Goal: Task Accomplishment & Management: Complete application form

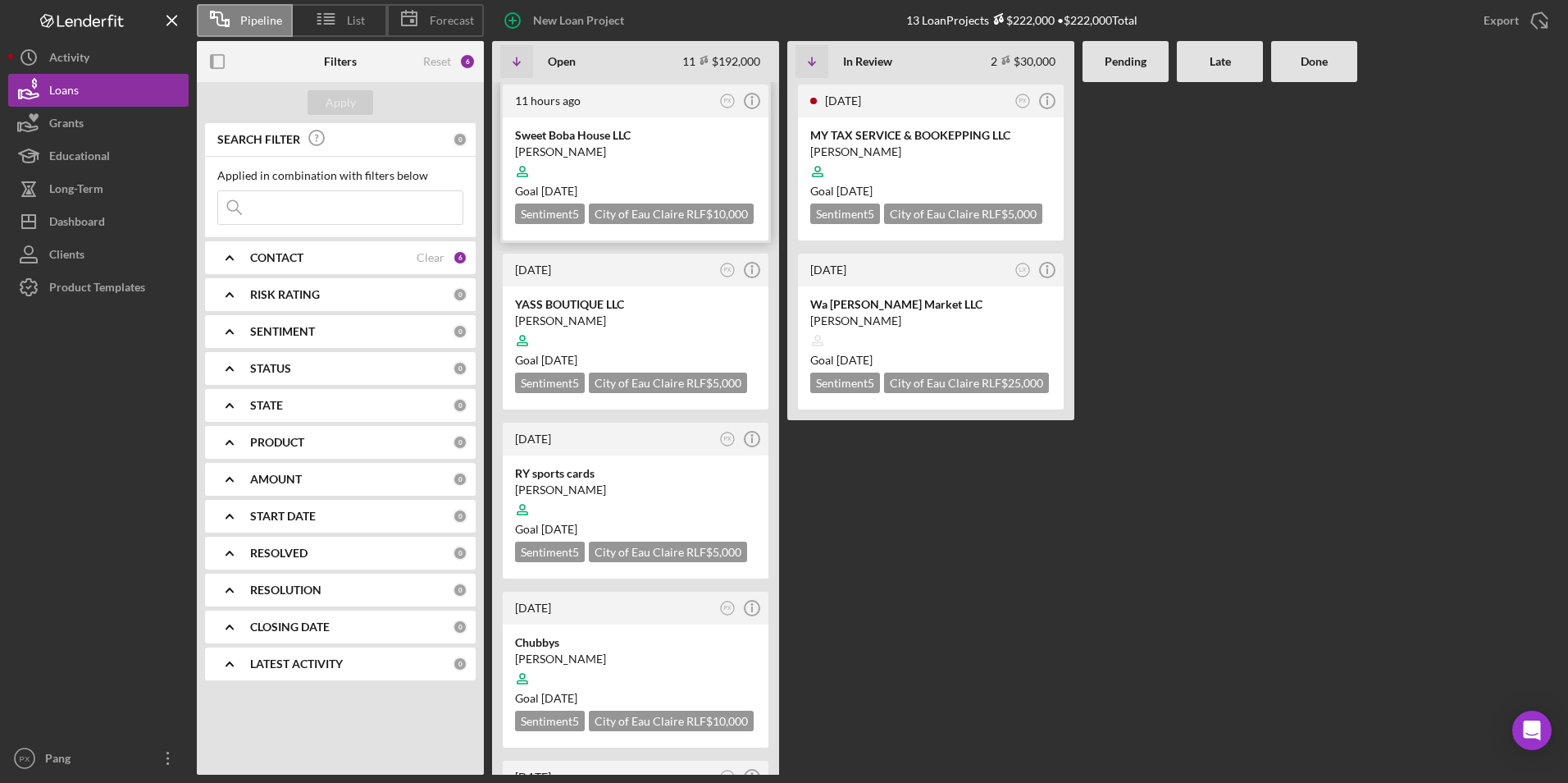
click at [609, 177] on div at bounding box center [634, 171] width 241 height 31
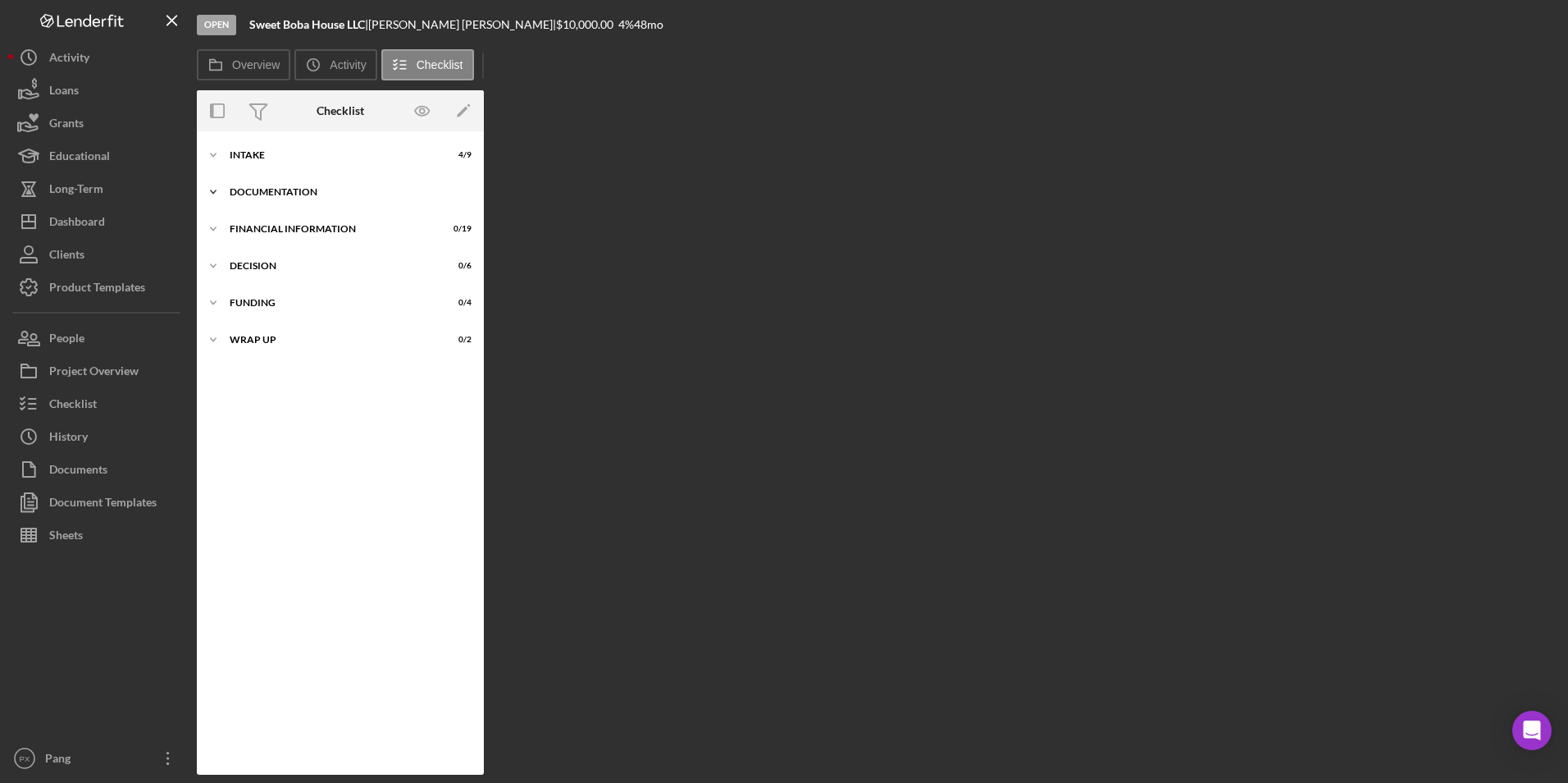
click at [275, 192] on div "Documentation" at bounding box center [346, 192] width 234 height 10
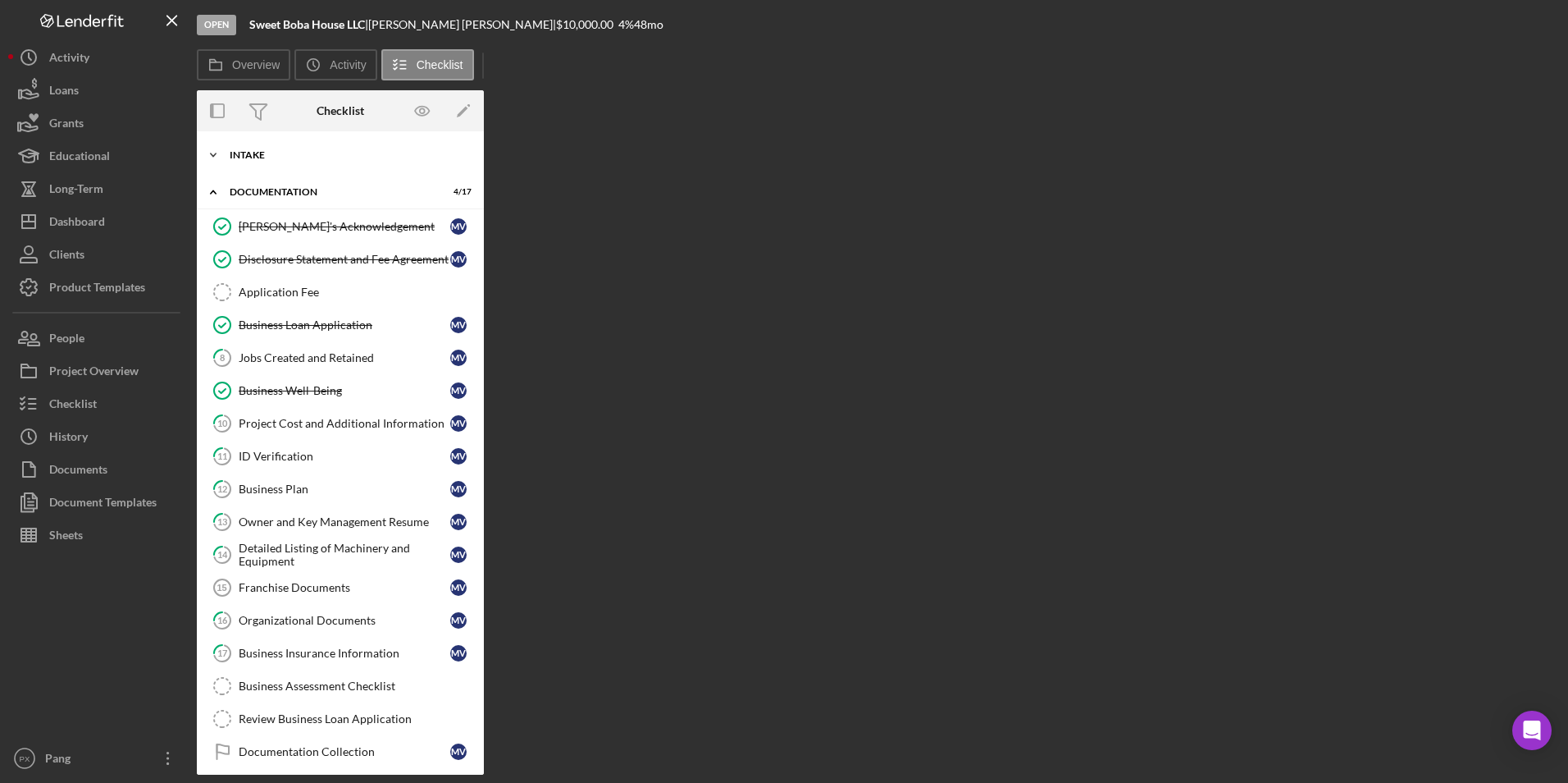
click at [276, 152] on div "Intake" at bounding box center [346, 155] width 234 height 10
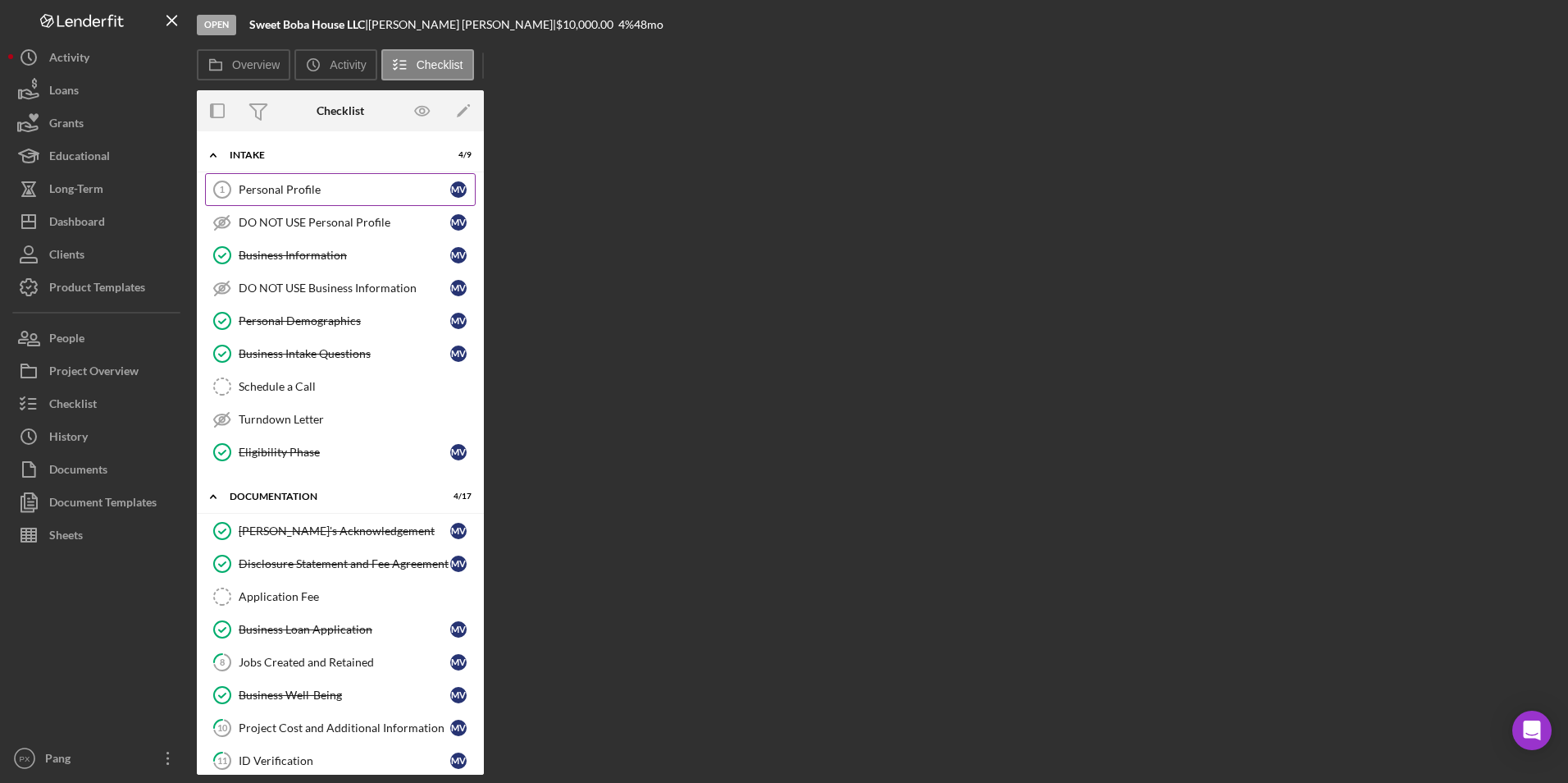
click at [294, 183] on div "Personal Profile" at bounding box center [344, 189] width 211 height 13
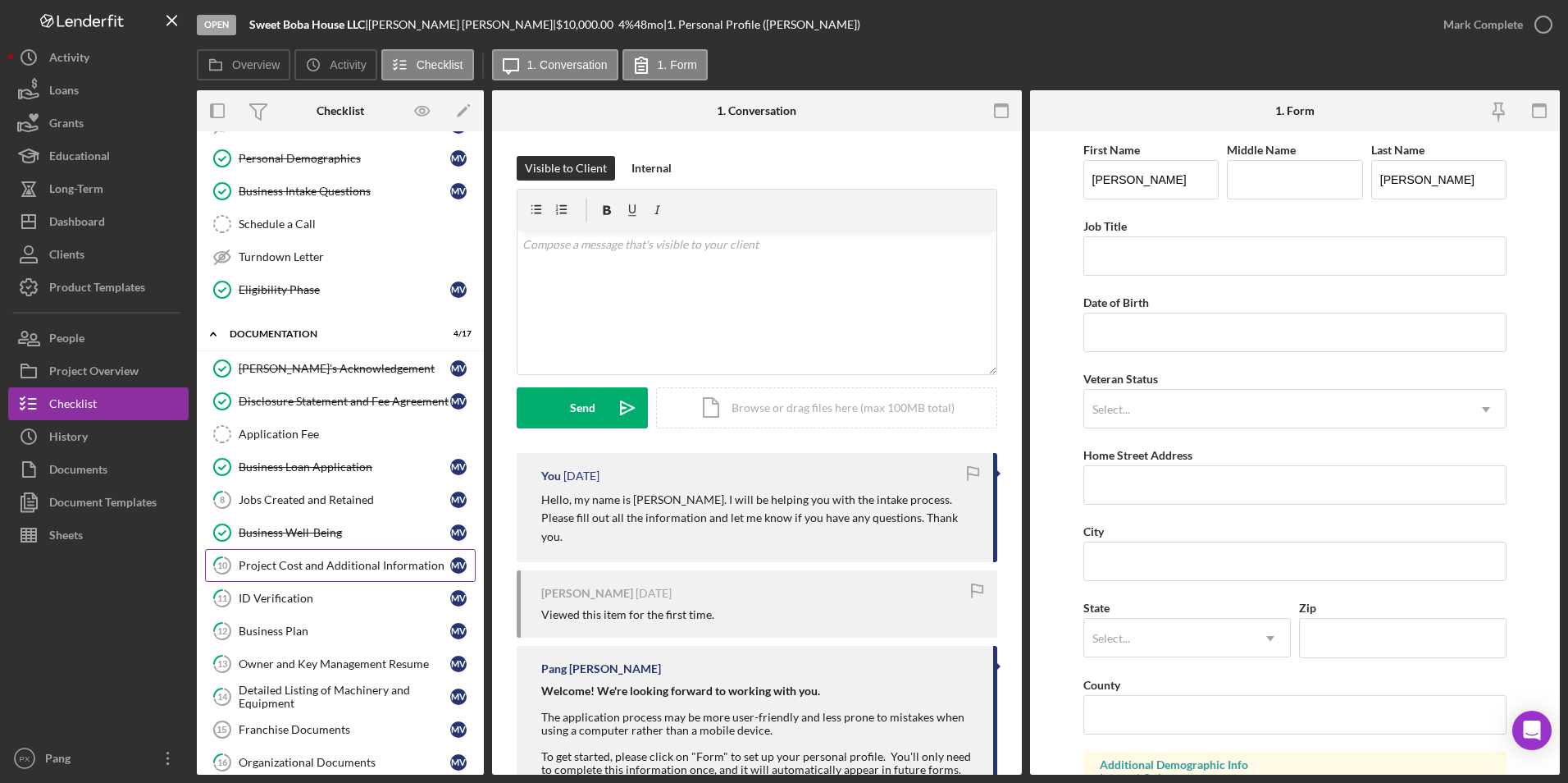
scroll to position [164, 0]
click at [367, 564] on div "Project Cost and Additional Information" at bounding box center [344, 563] width 211 height 13
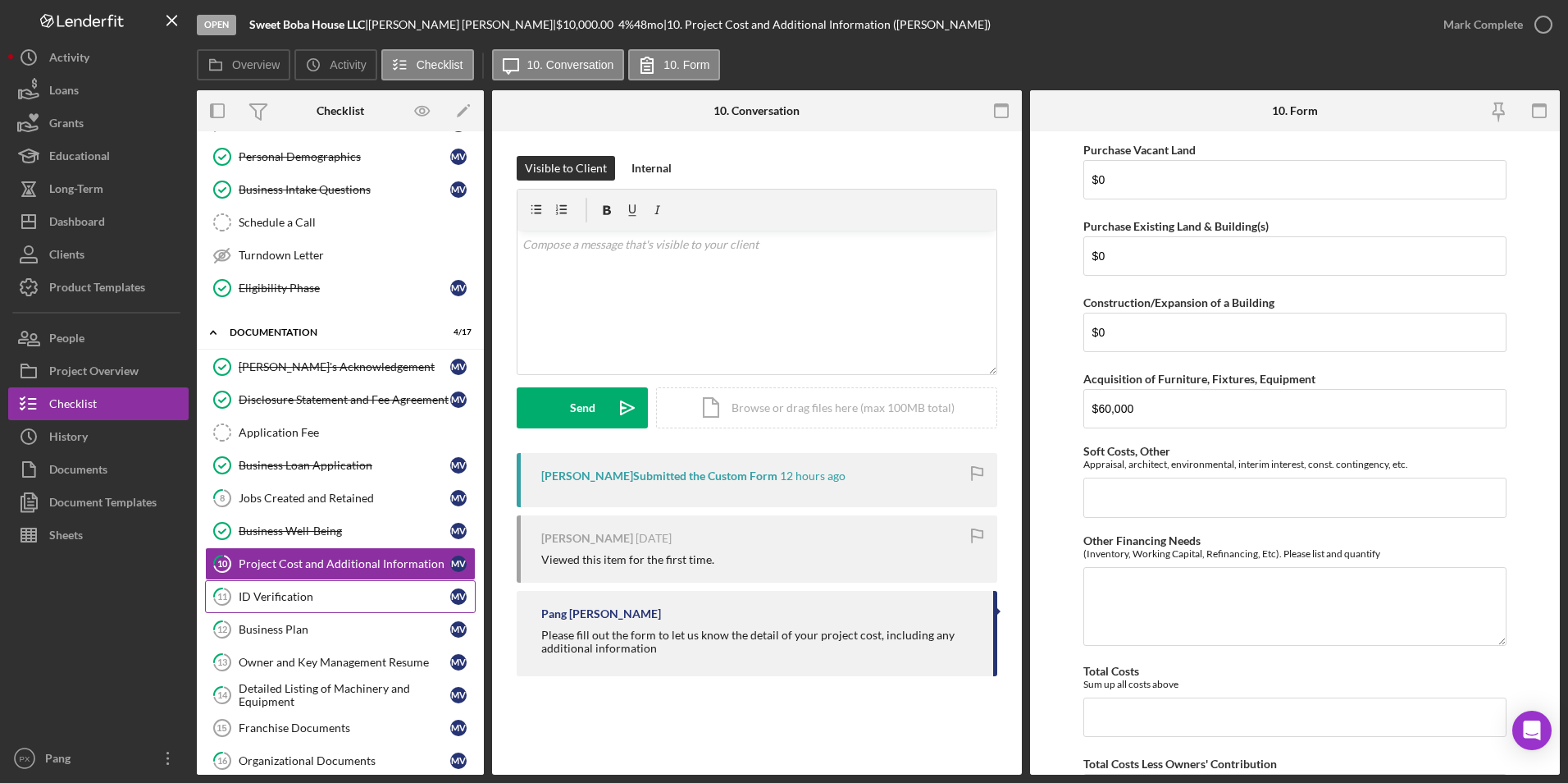
click at [345, 603] on div "ID Verification" at bounding box center [344, 597] width 211 height 13
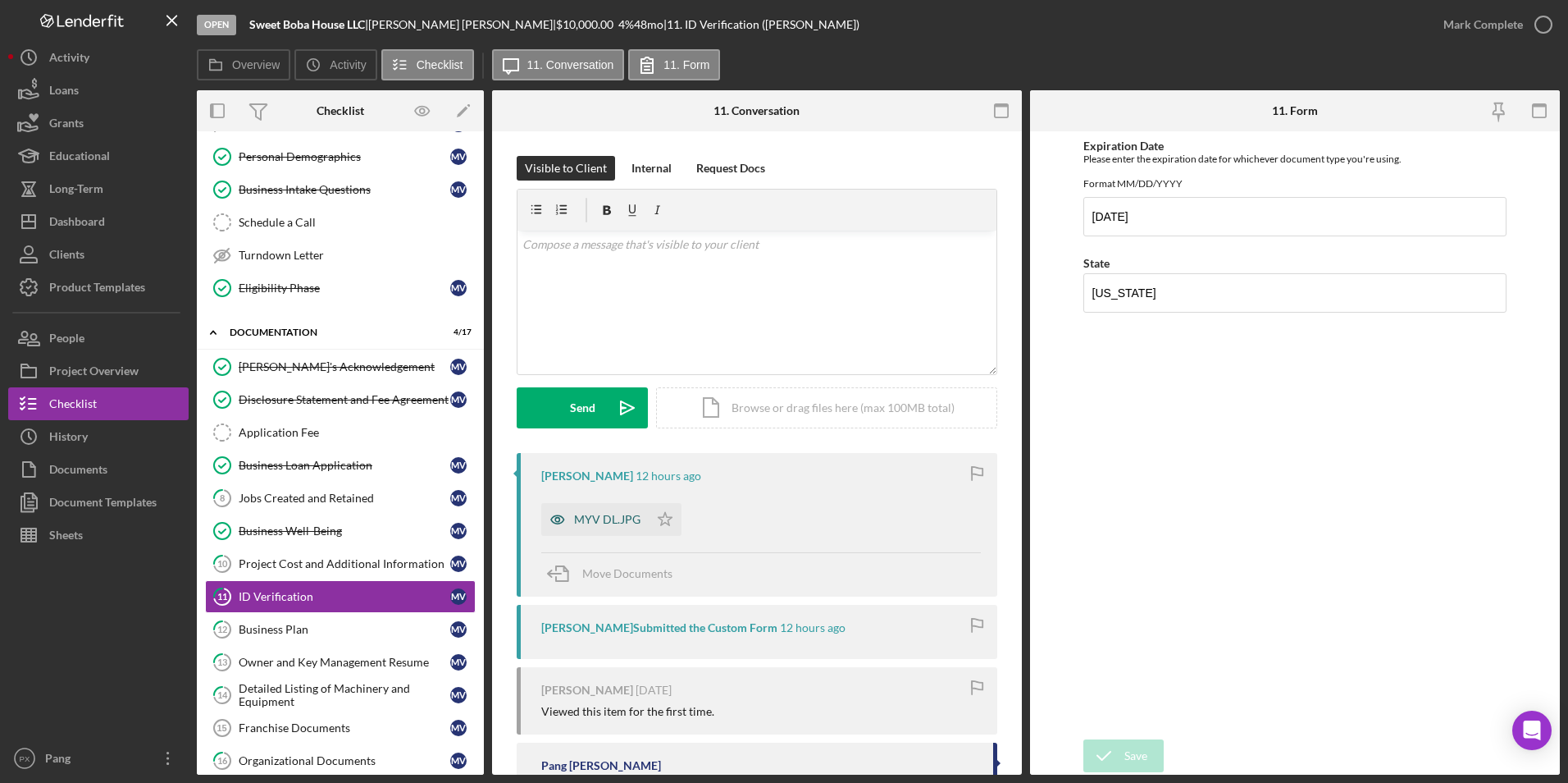
click at [609, 524] on div "MYV DL.JPG" at bounding box center [608, 519] width 67 height 13
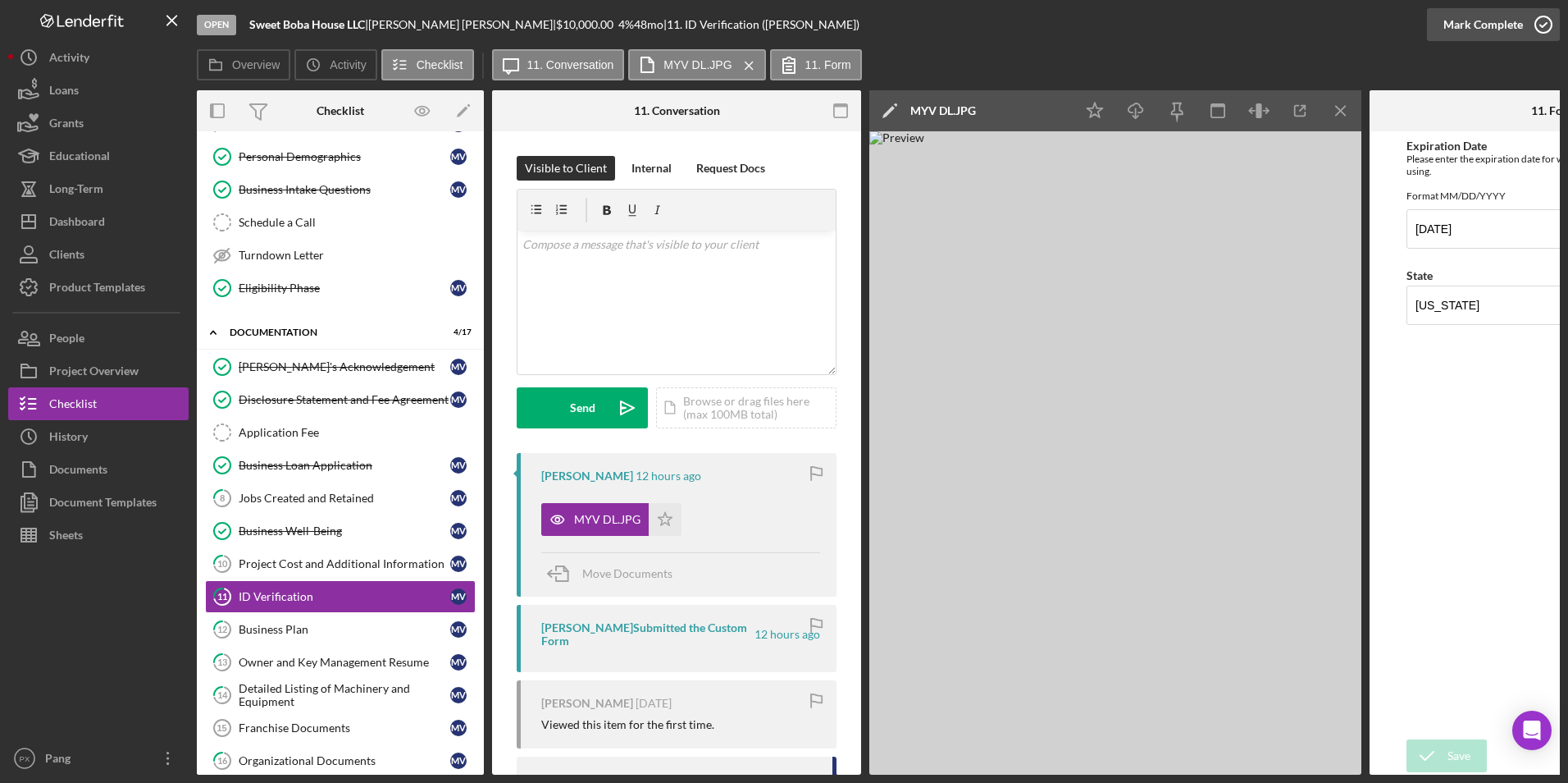
click at [1536, 31] on icon "button" at bounding box center [1542, 24] width 41 height 41
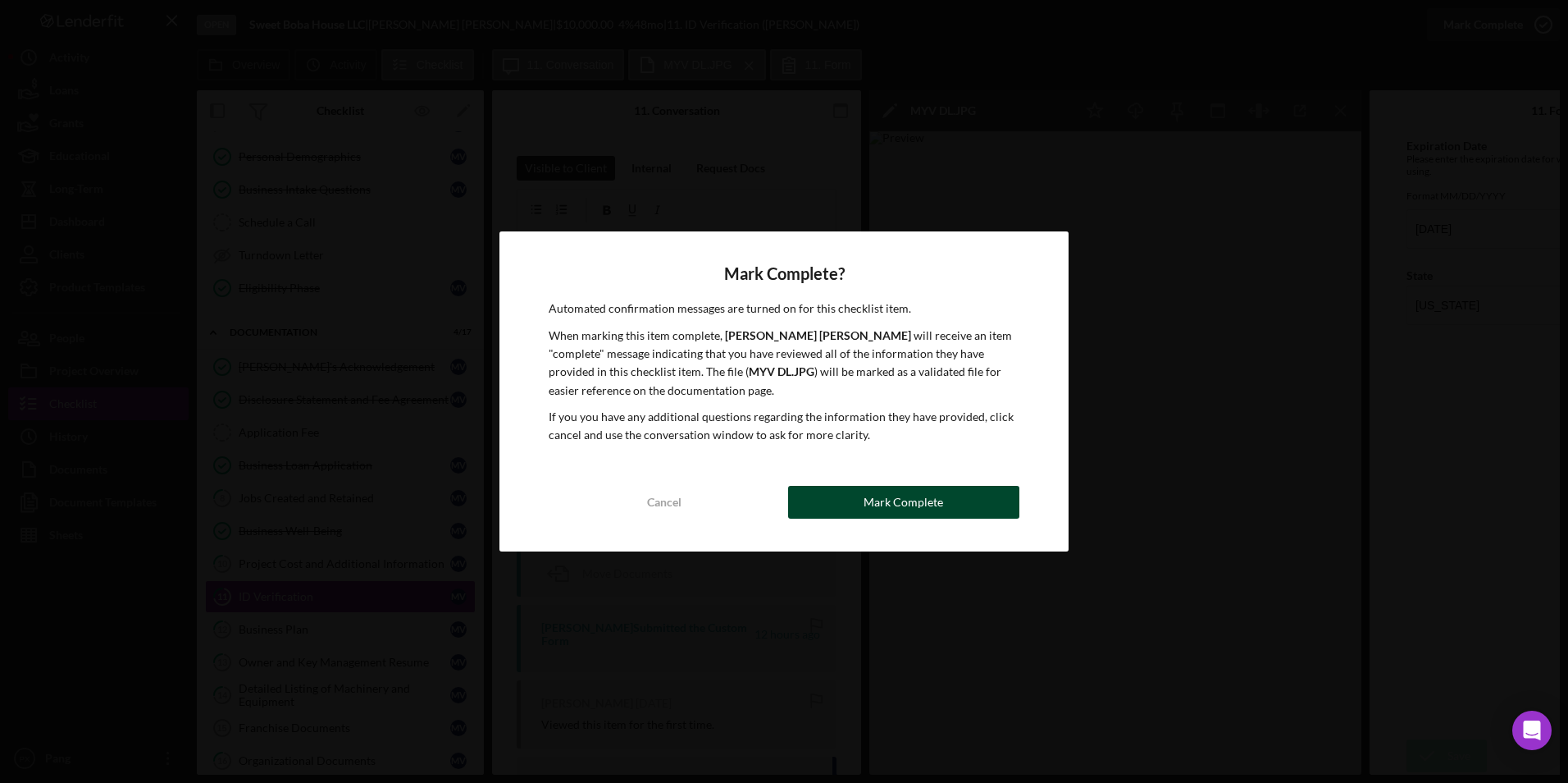
click at [907, 492] on div "Mark Complete" at bounding box center [903, 501] width 80 height 32
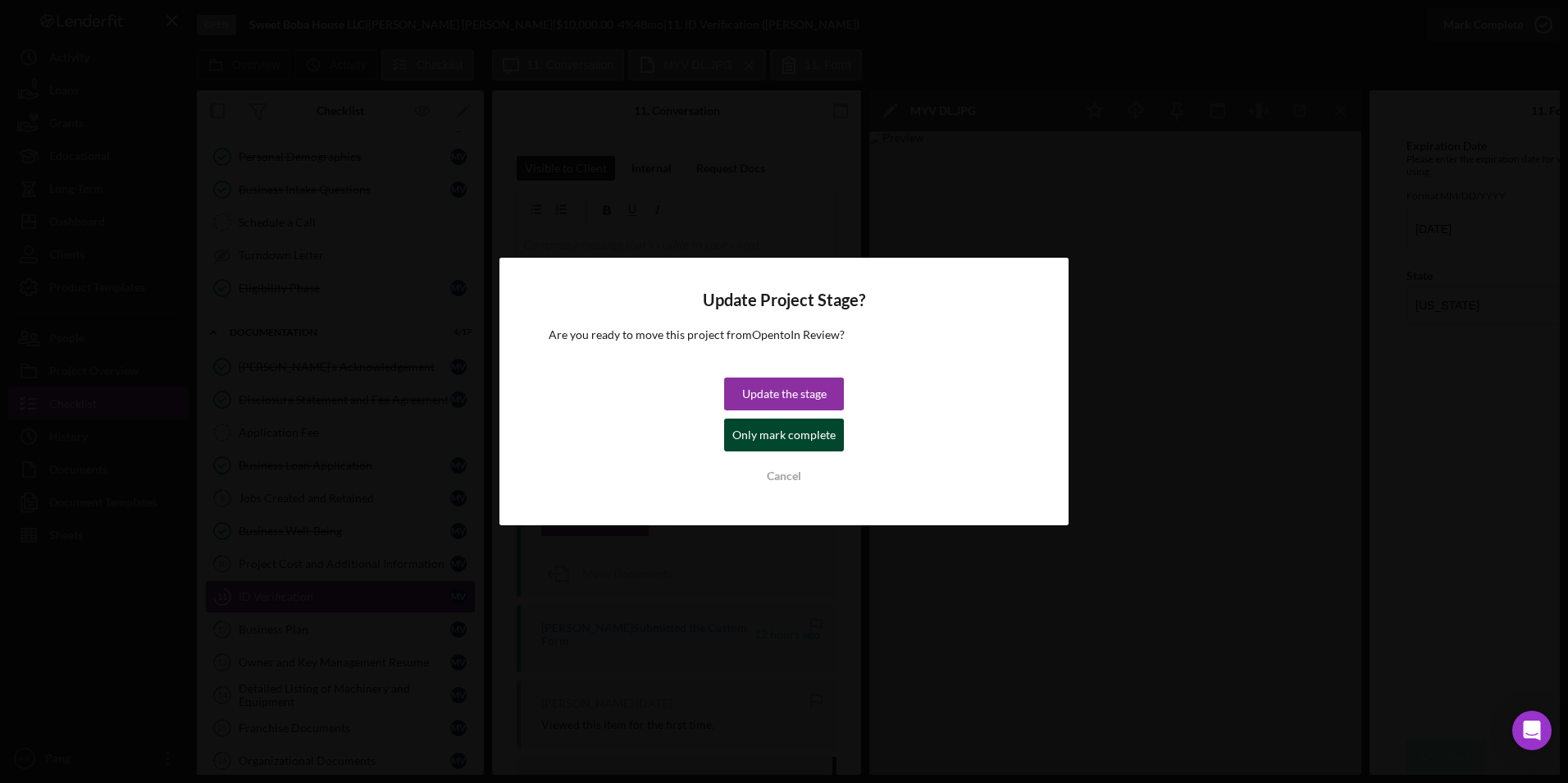
click at [765, 426] on div "Only mark complete" at bounding box center [784, 435] width 104 height 32
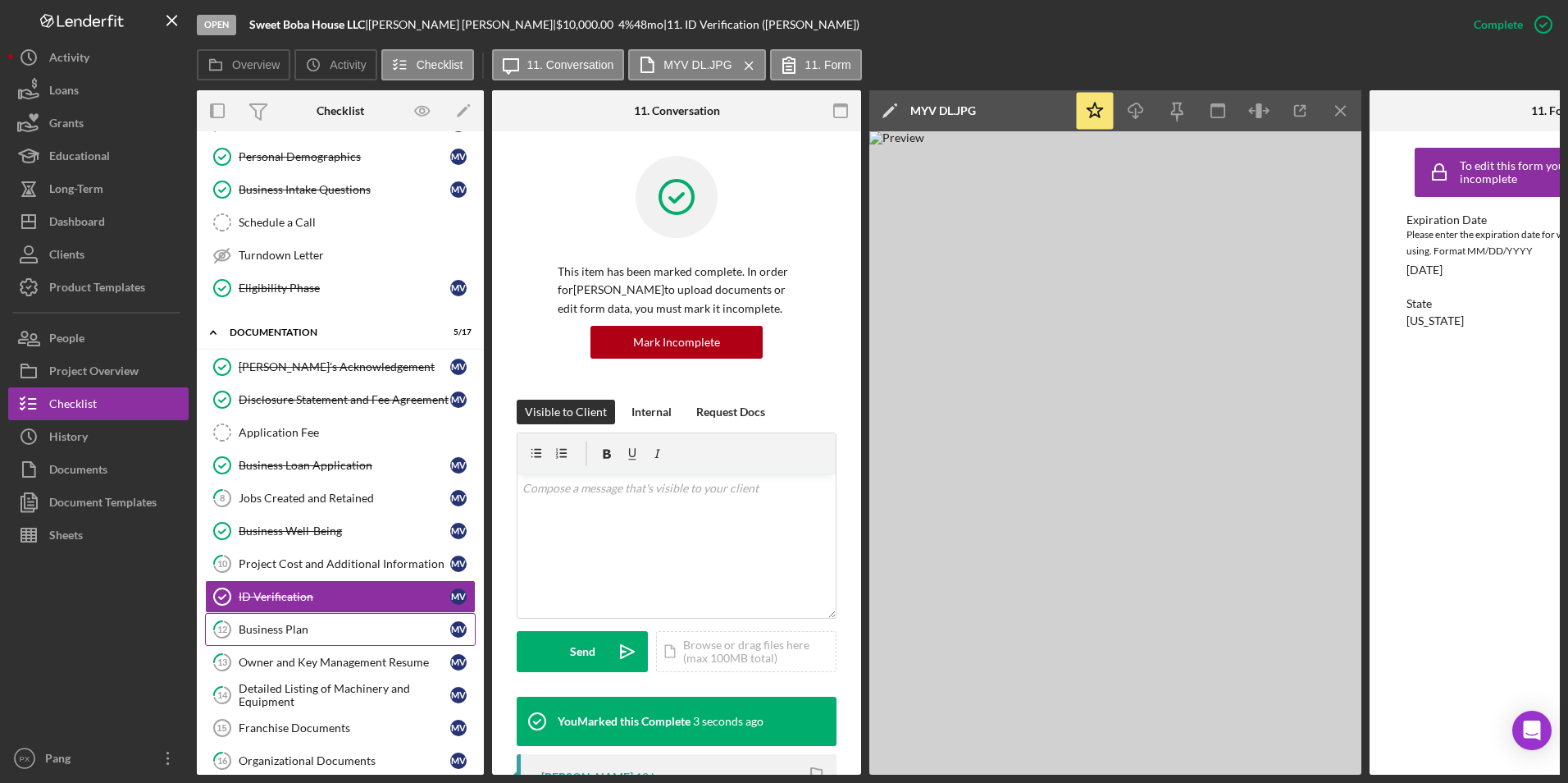
click at [301, 634] on div "Business Plan" at bounding box center [344, 629] width 211 height 13
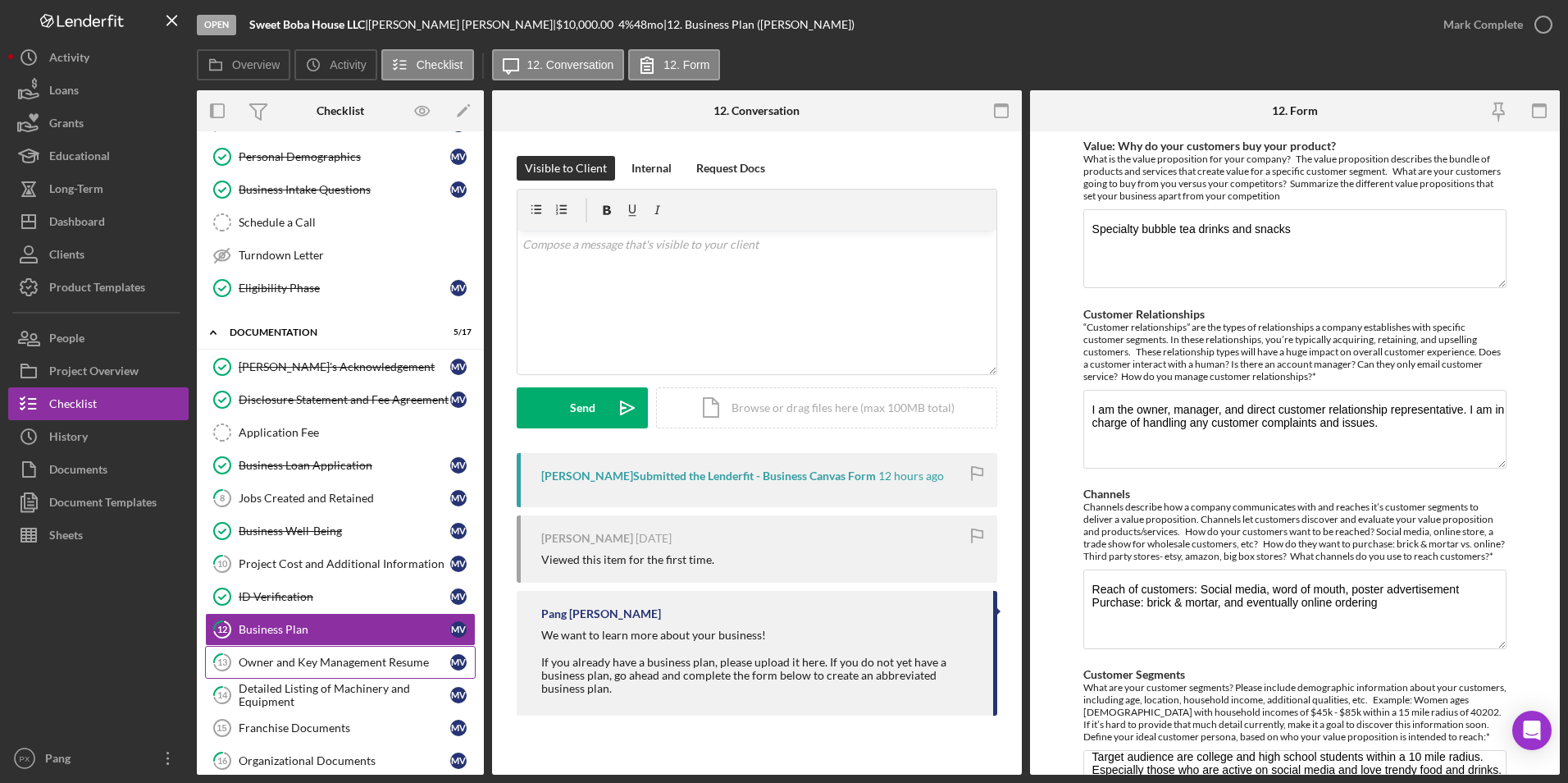
click at [312, 658] on div "Owner and Key Management Resume" at bounding box center [344, 662] width 211 height 13
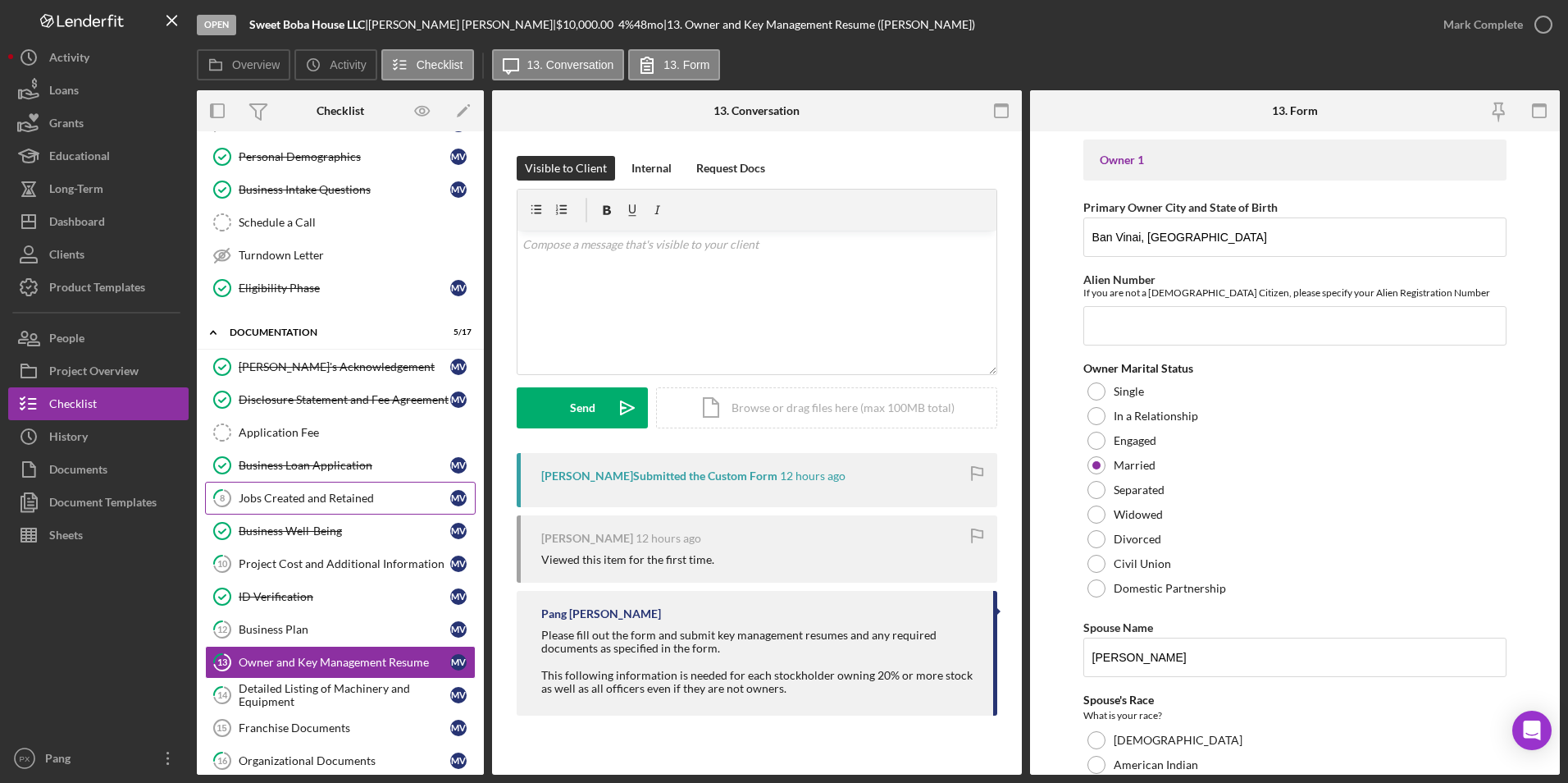
click at [310, 491] on div "Jobs Created and Retained" at bounding box center [344, 498] width 211 height 13
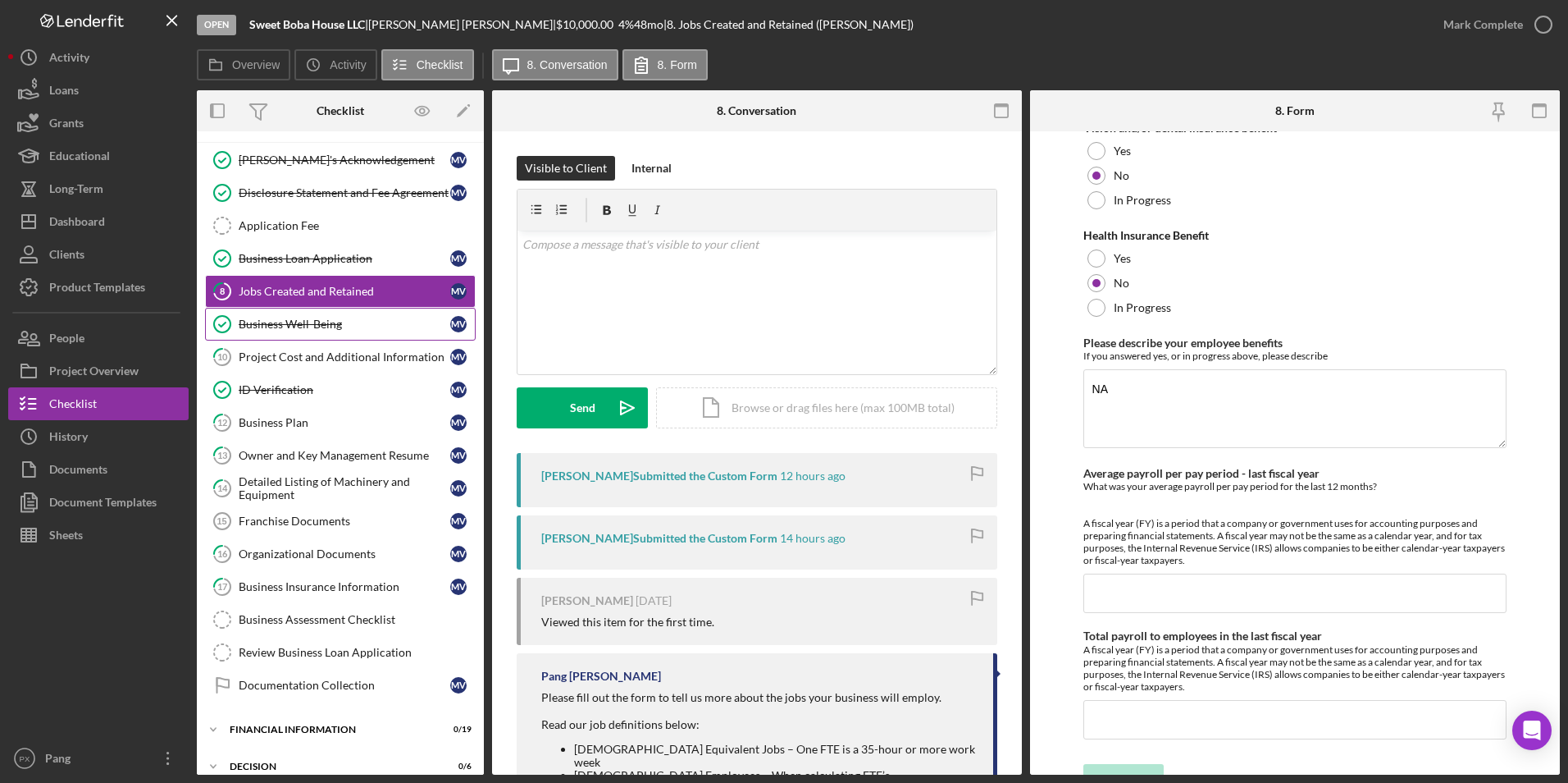
scroll to position [410, 0]
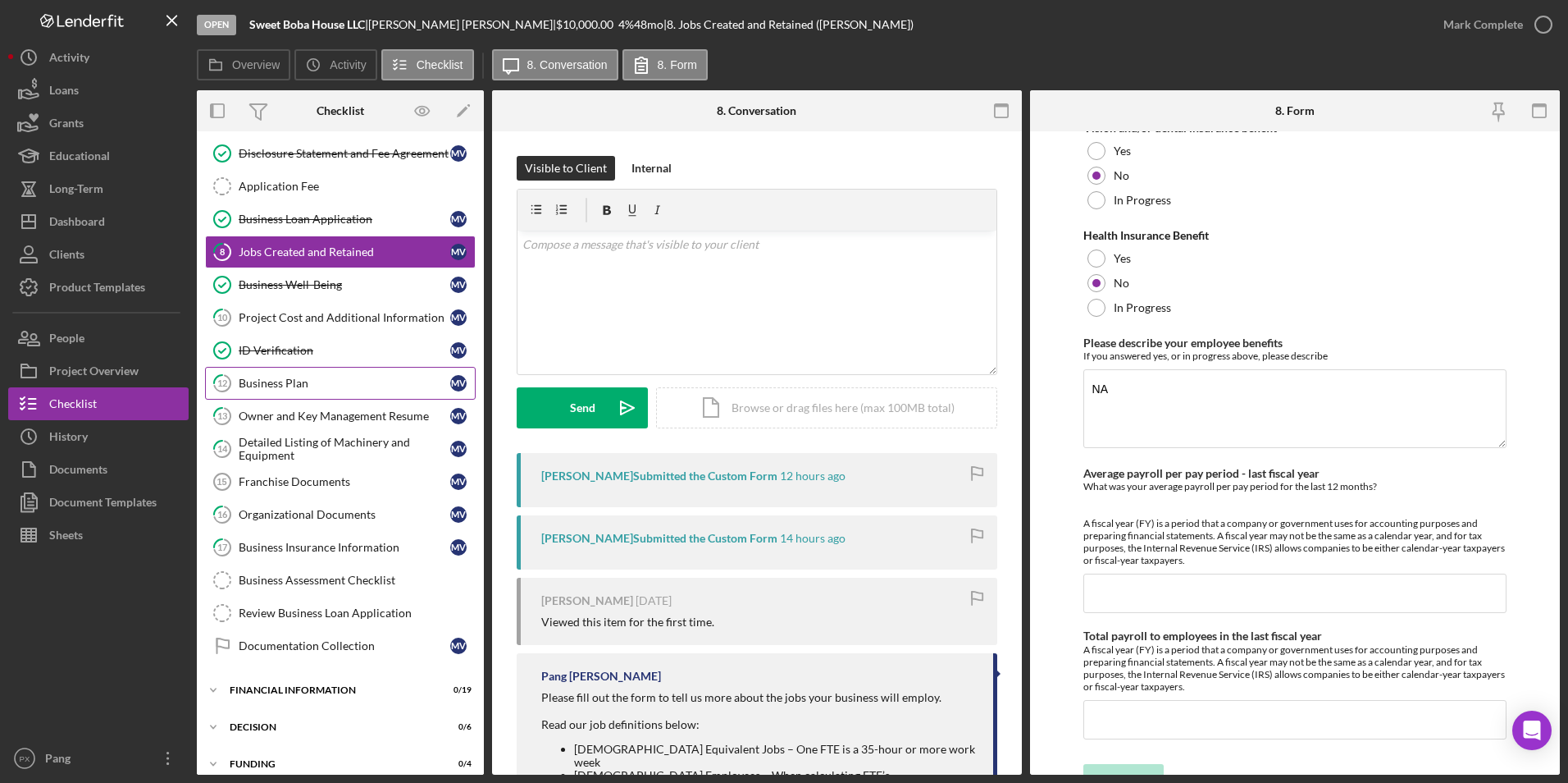
click at [304, 384] on div "Business Plan" at bounding box center [344, 383] width 211 height 13
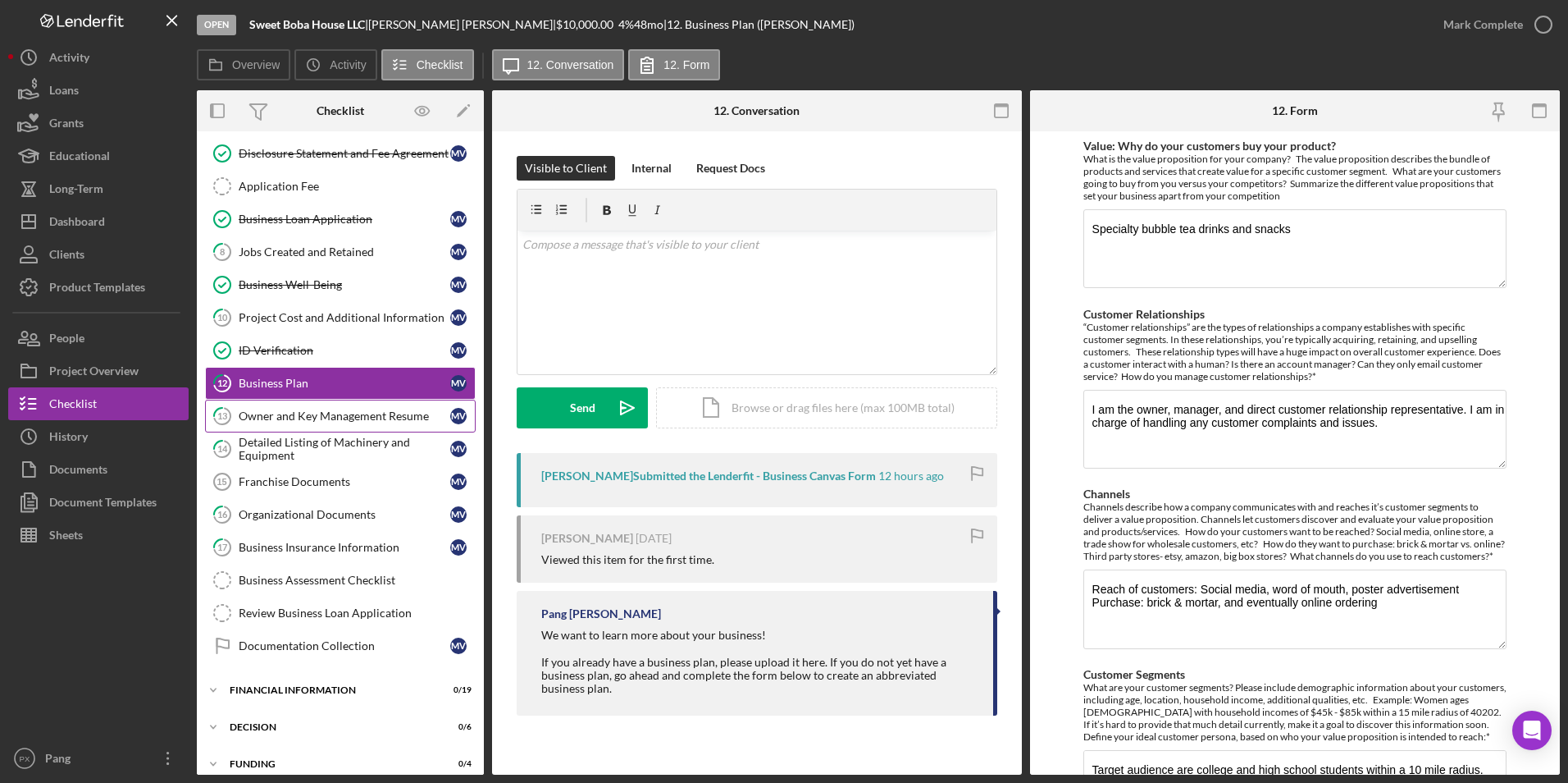
click at [303, 408] on link "13 Owner and Key Management Resume M V" at bounding box center [340, 416] width 271 height 32
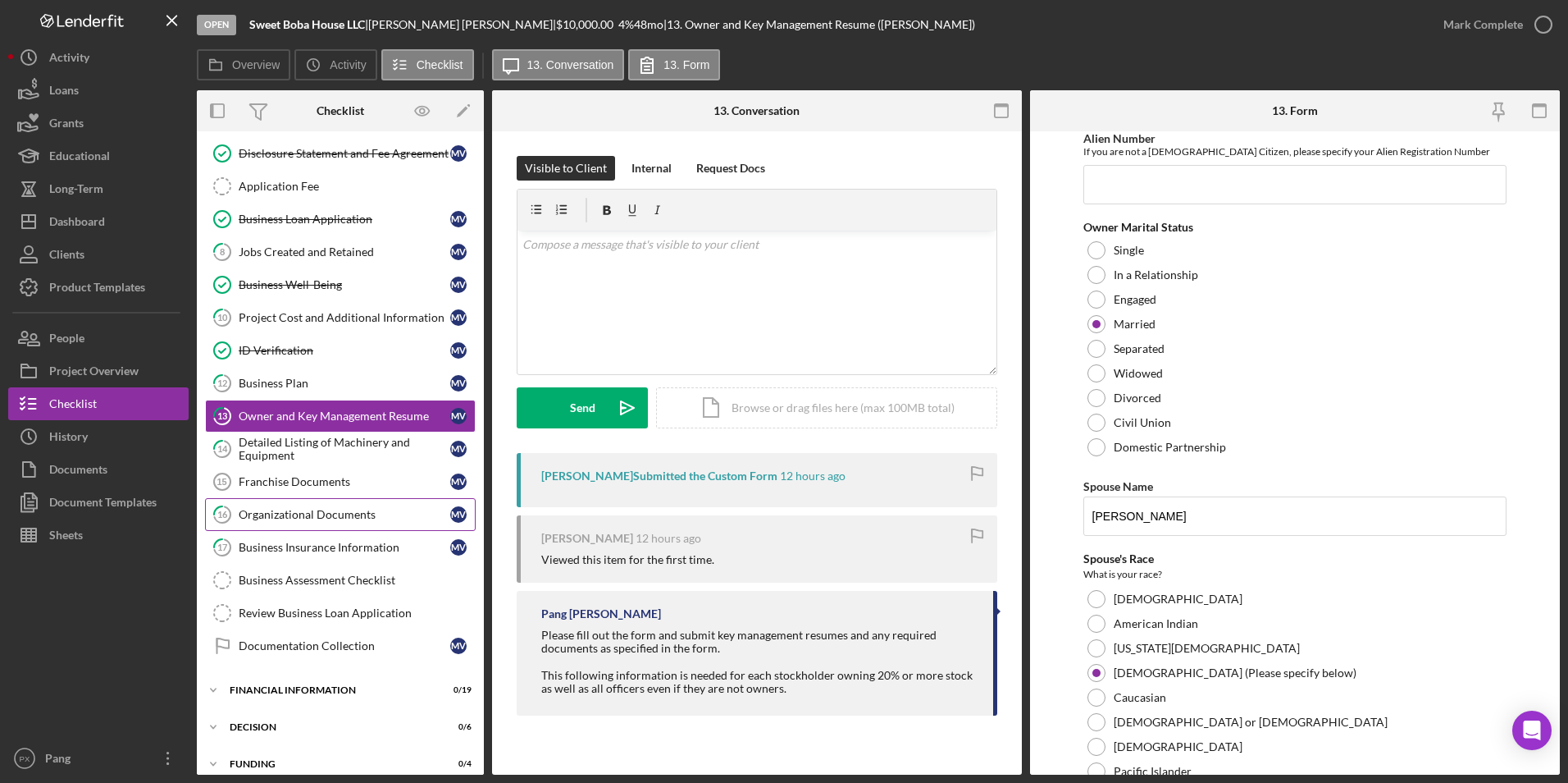
scroll to position [492, 0]
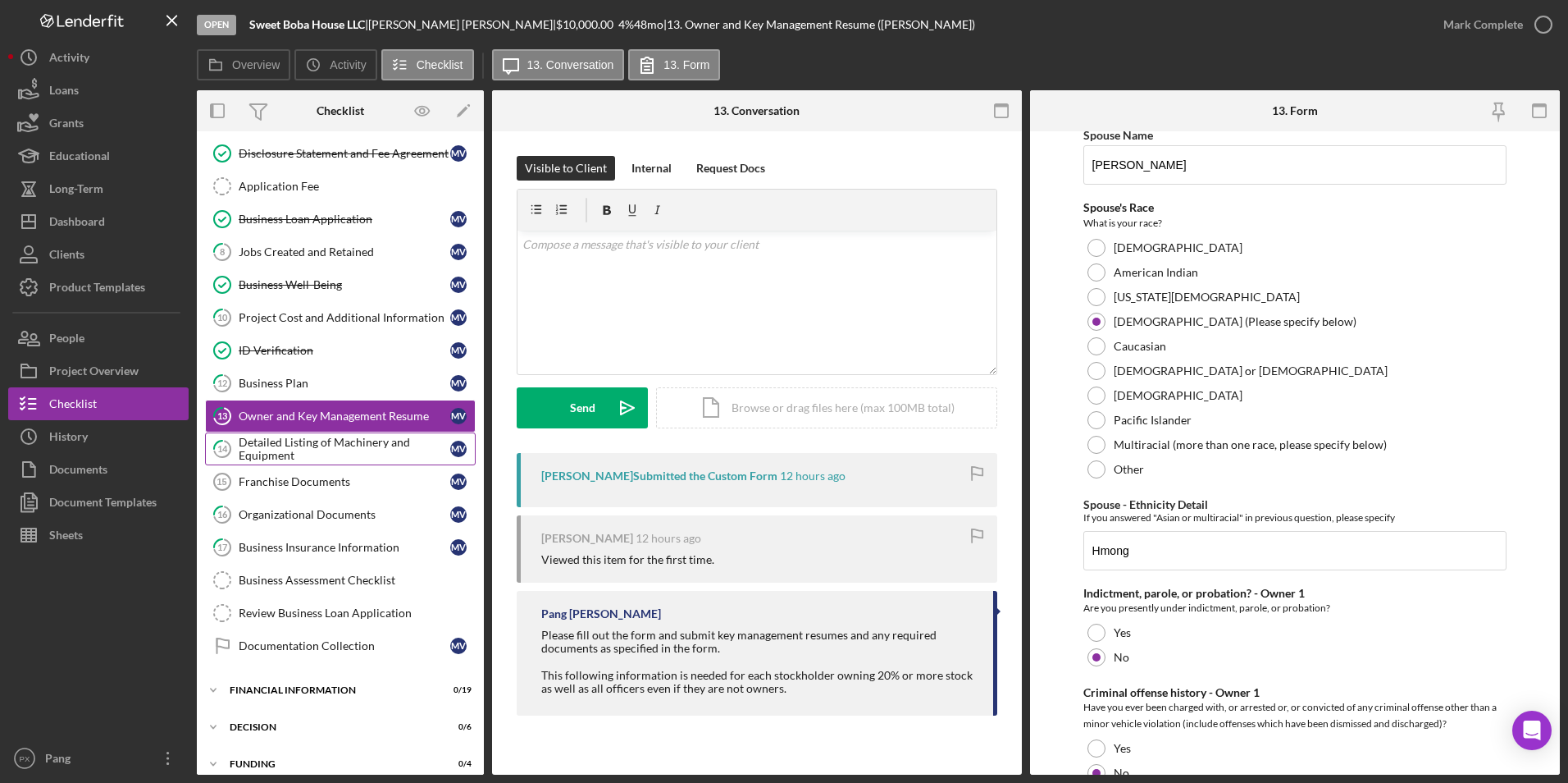
click at [296, 452] on div "Detailed Listing of Machinery and Equipment" at bounding box center [344, 449] width 211 height 27
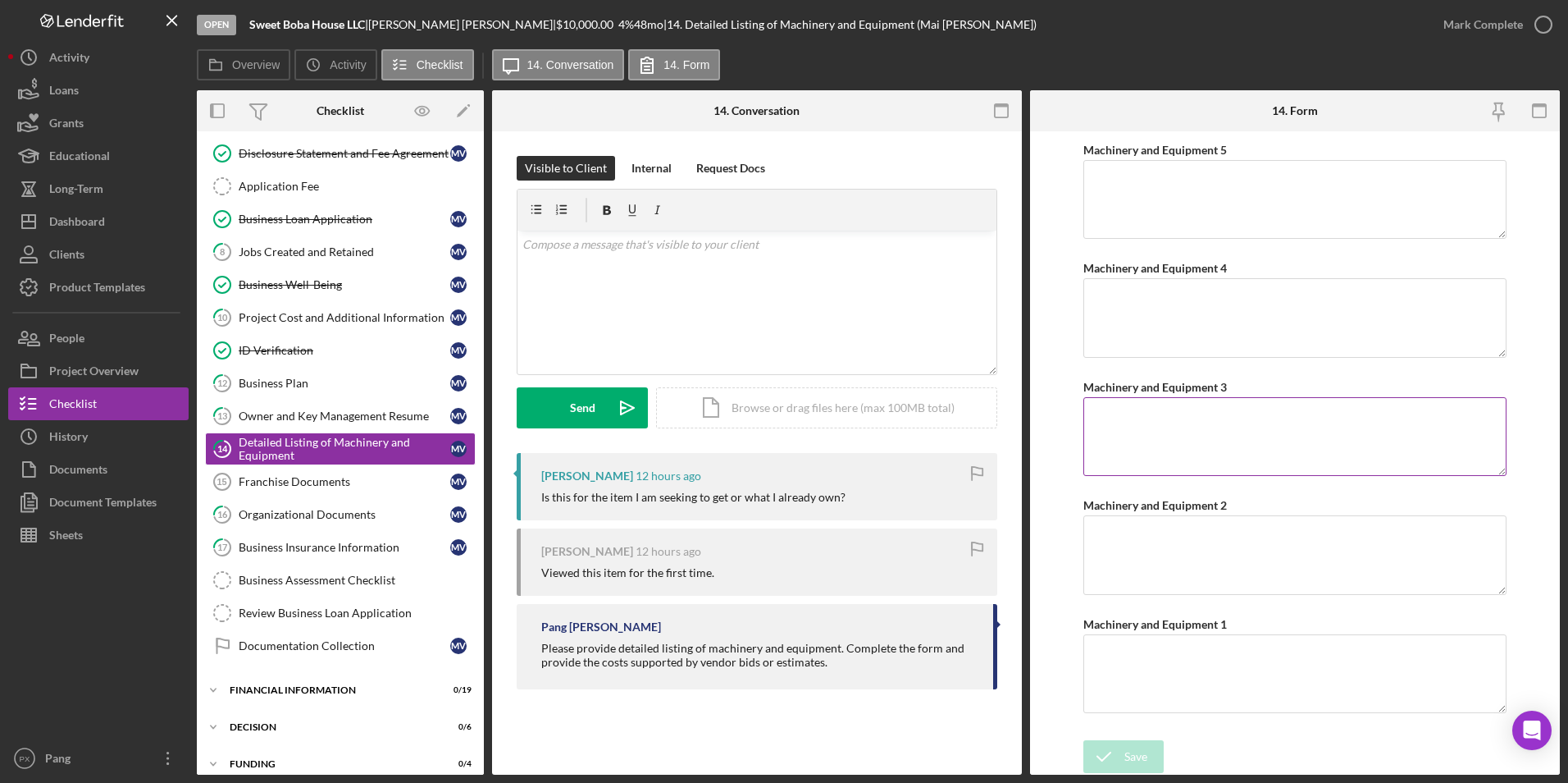
scroll to position [1, 0]
